Goal: Information Seeking & Learning: Learn about a topic

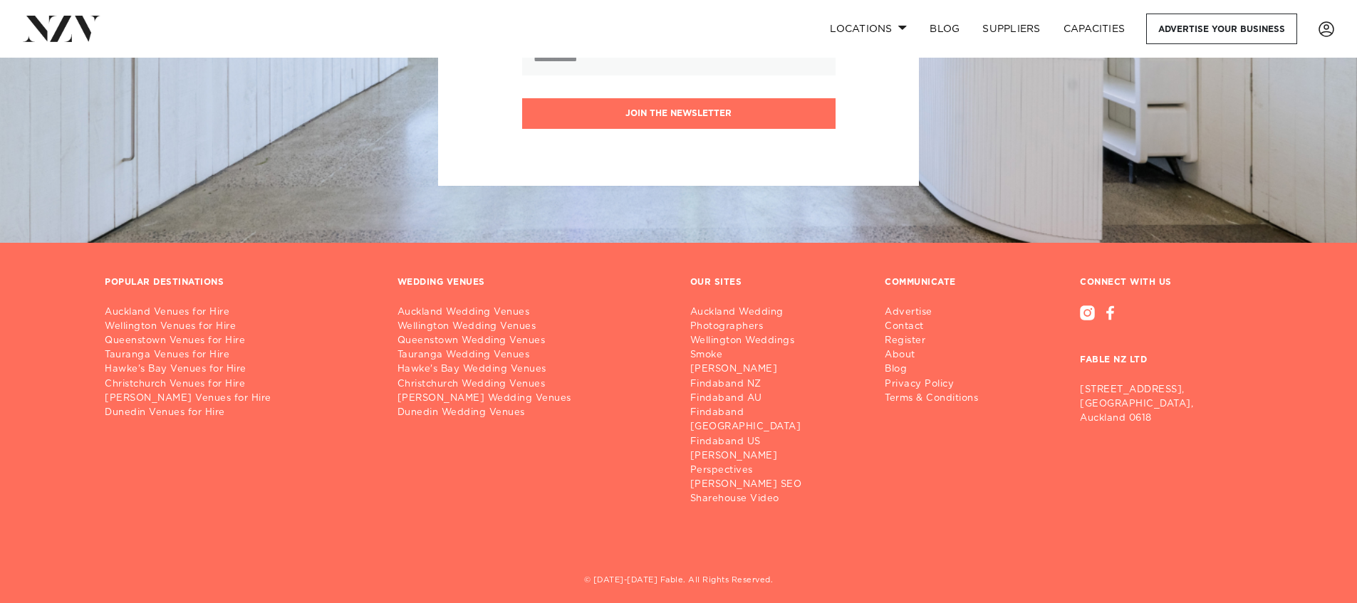
scroll to position [162, 0]
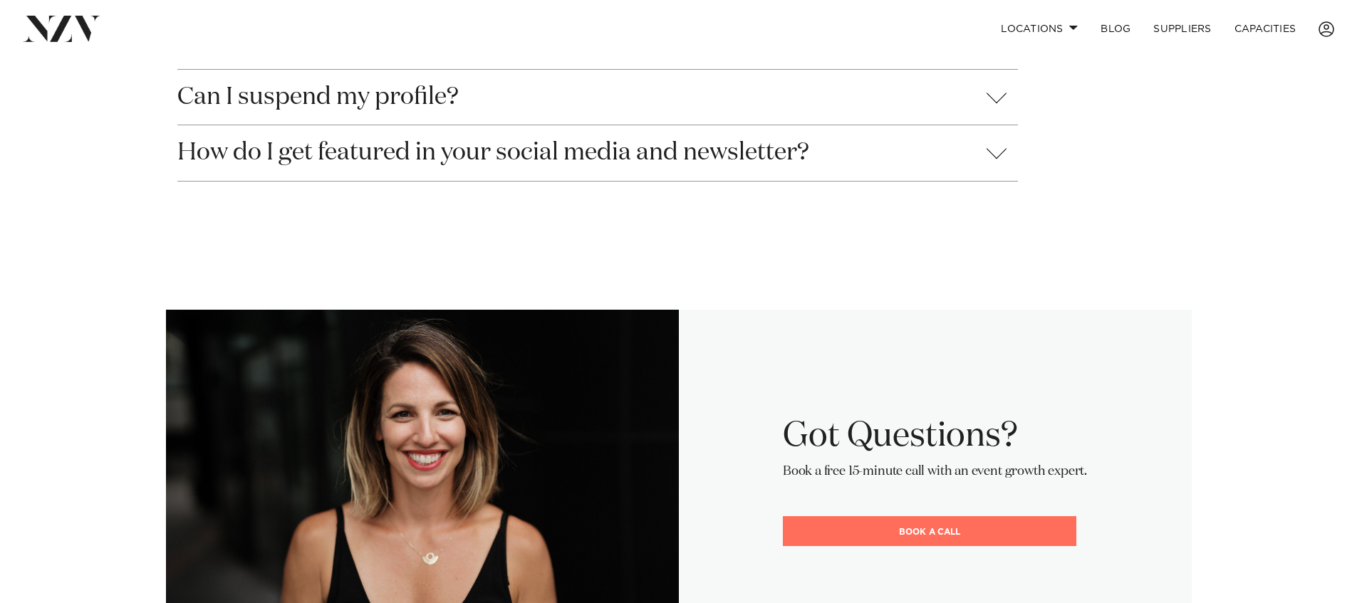
scroll to position [1179, 0]
